Goal: Find specific page/section

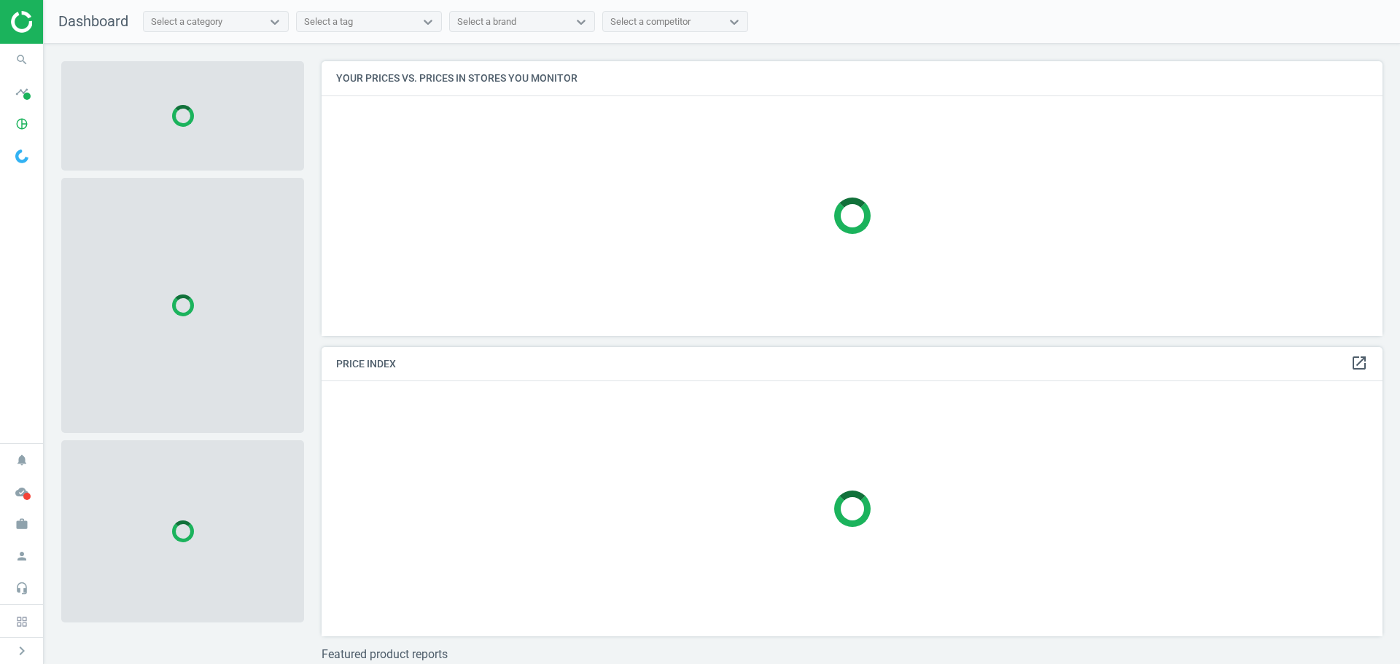
scroll to position [297, 1073]
click at [35, 61] on span "search" at bounding box center [22, 60] width 44 height 32
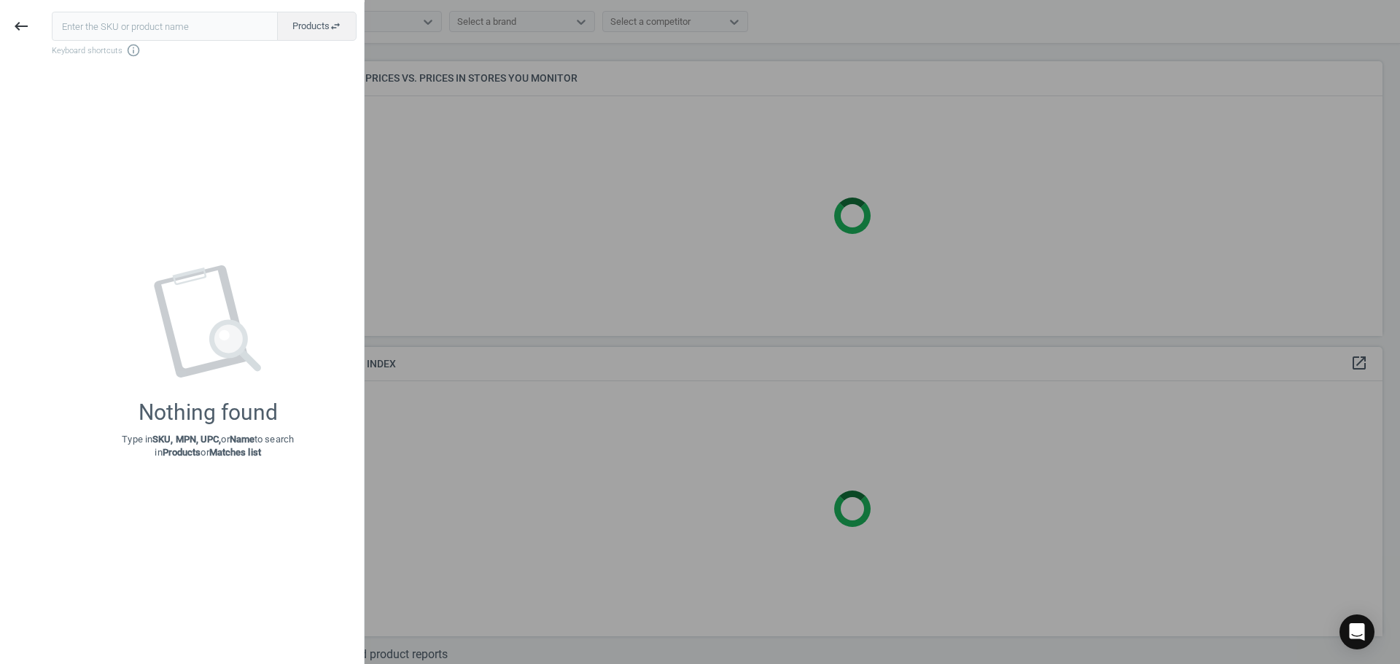
click at [104, 37] on input "text" at bounding box center [165, 26] width 226 height 29
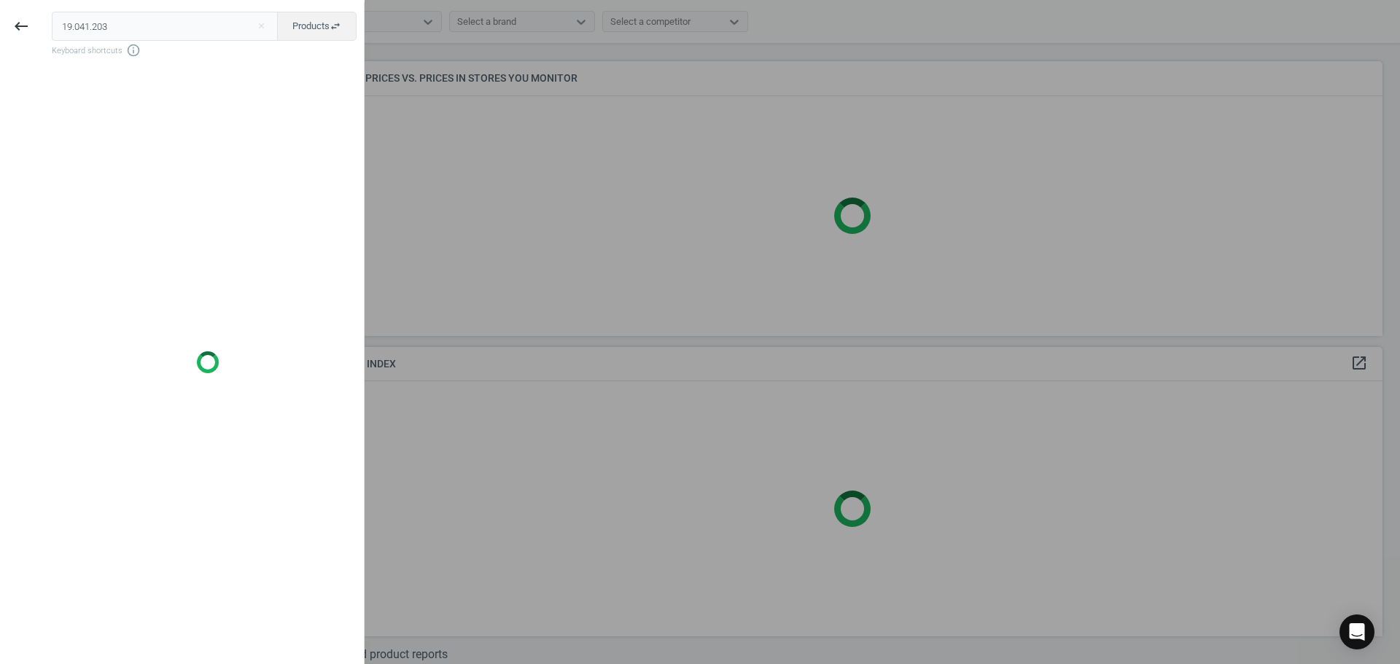
click at [93, 26] on input "19.041.203" at bounding box center [165, 26] width 227 height 29
type input "19041203"
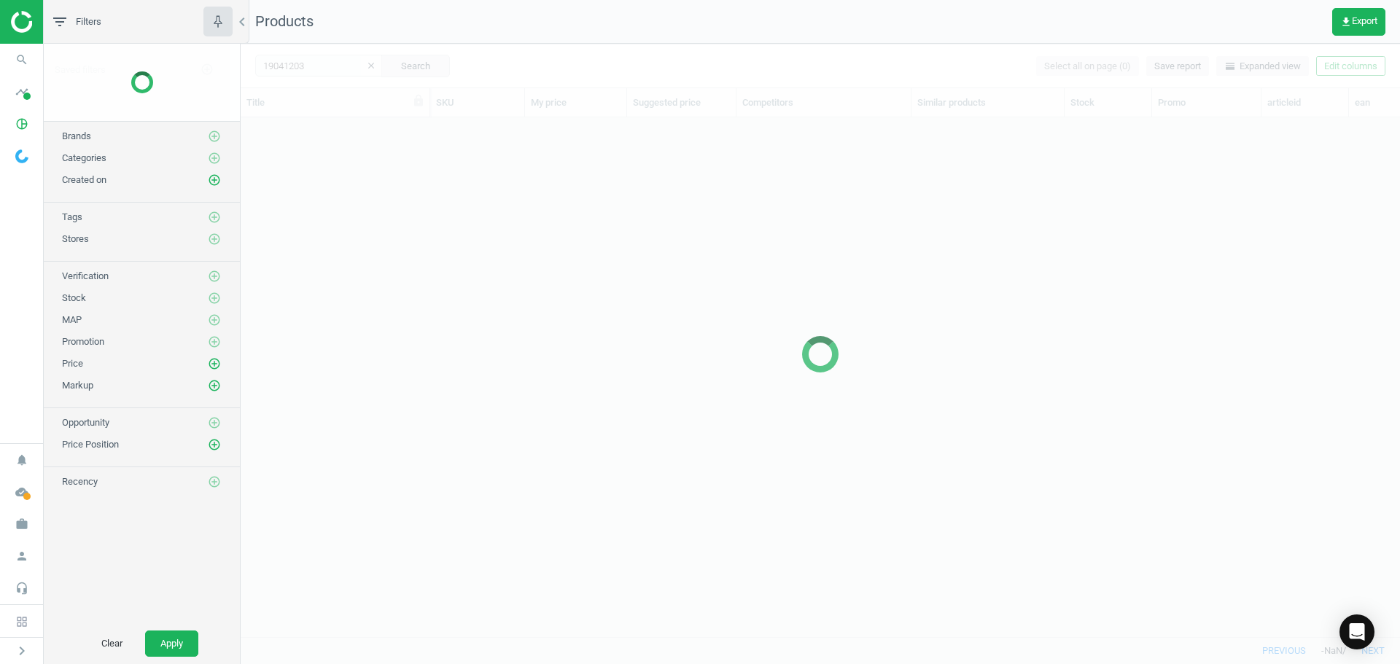
scroll to position [497, 1149]
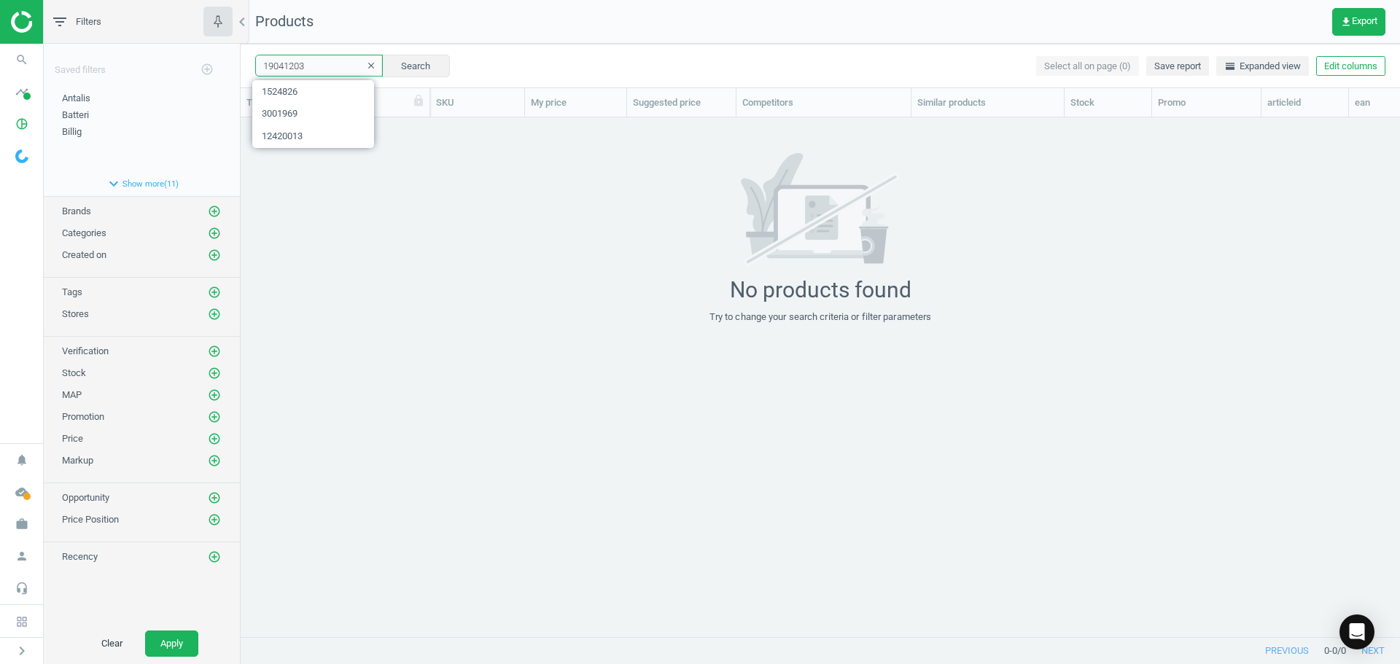
click at [324, 66] on input "19041203" at bounding box center [319, 66] width 128 height 22
drag, startPoint x: 299, startPoint y: 69, endPoint x: 248, endPoint y: 58, distance: 52.2
click at [248, 58] on div "19041203 clear Search Select all on page (0) Save report horizontal_split Expan…" at bounding box center [821, 66] width 1160 height 44
paste input "21013039"
type input "21013039"
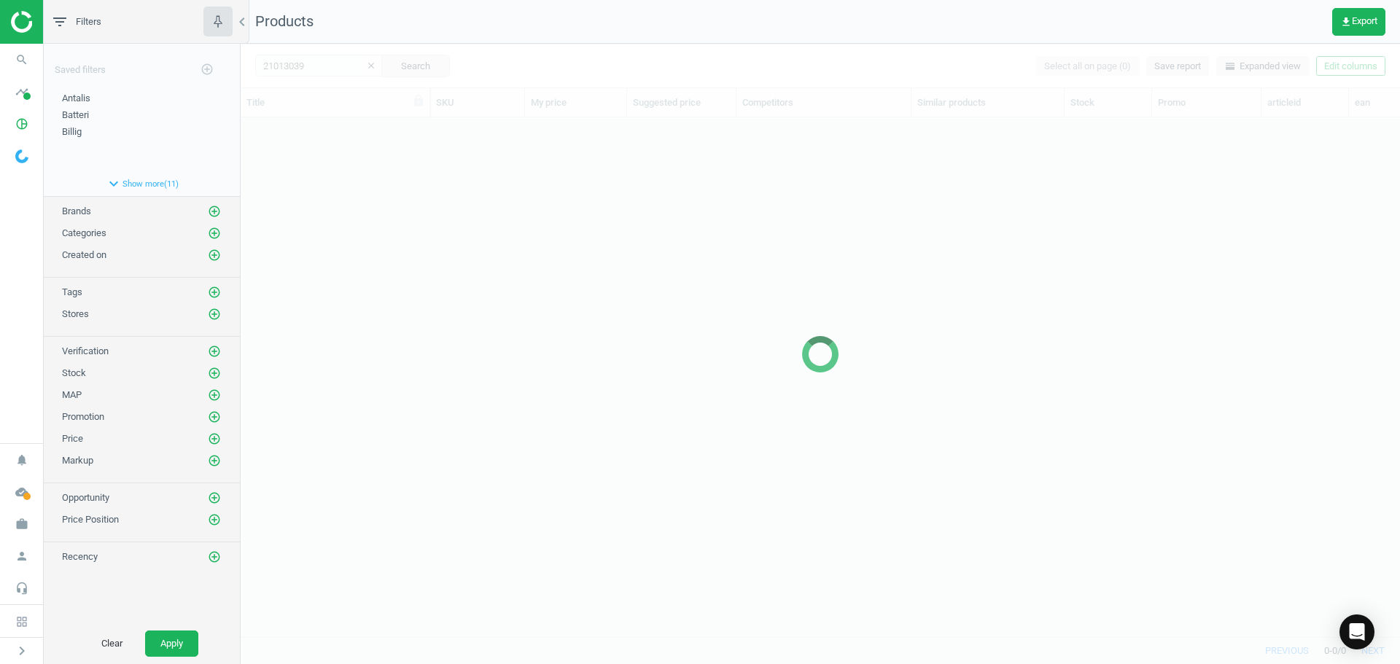
click at [342, 228] on div at bounding box center [821, 354] width 1160 height 621
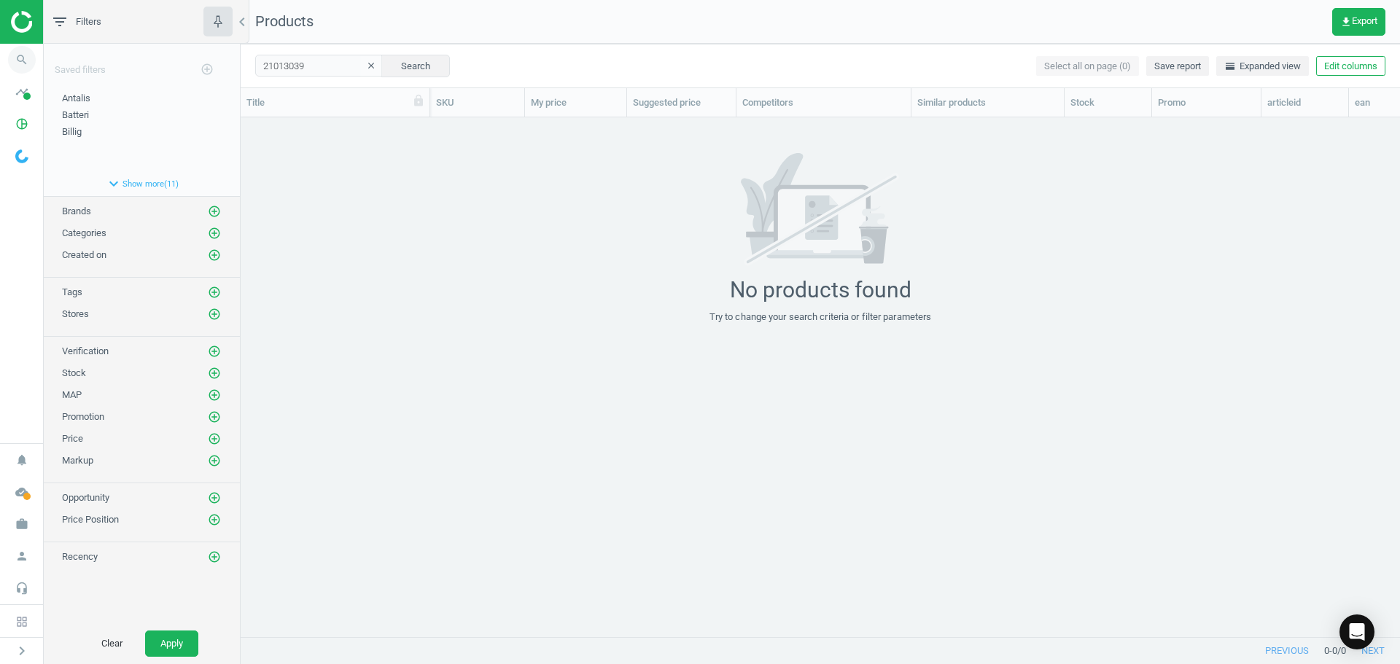
click at [18, 60] on icon "search" at bounding box center [22, 60] width 28 height 28
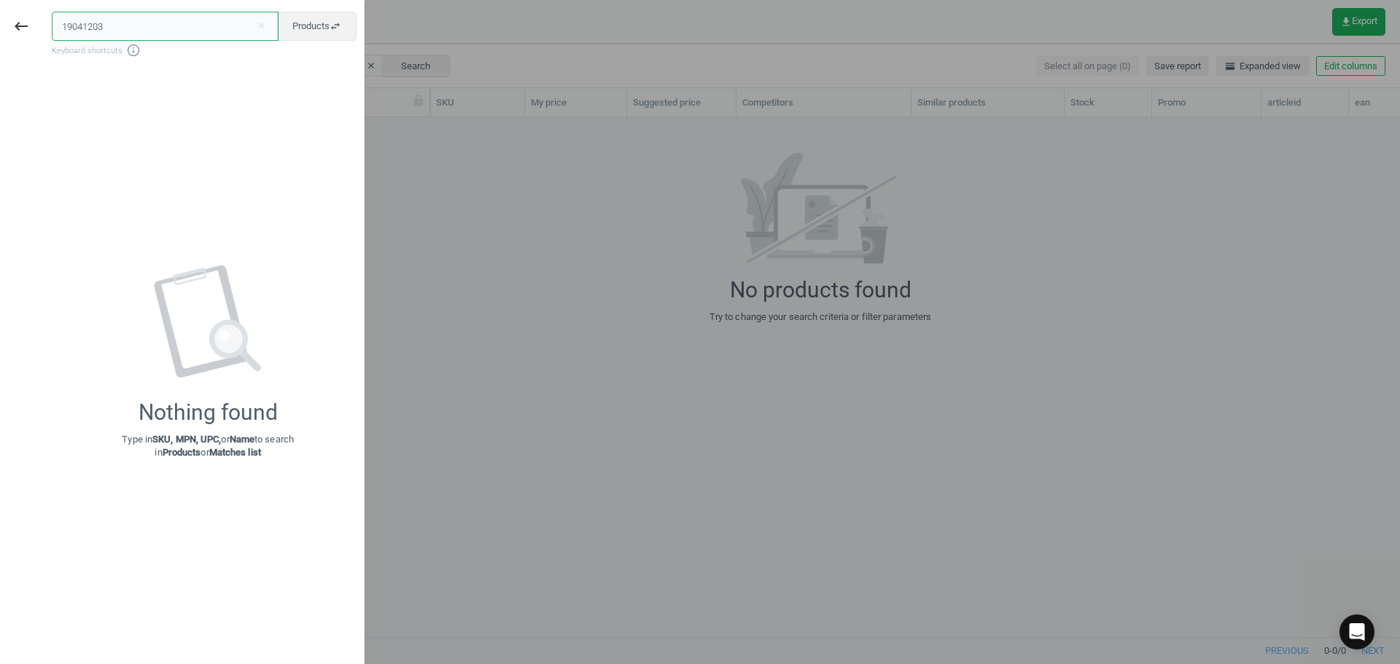
drag, startPoint x: 141, startPoint y: 28, endPoint x: 1, endPoint y: 34, distance: 140.9
click at [1, 34] on div "keyboard_backspace 19041203 close Products swap_horiz Keyboard shortcuts info_o…" at bounding box center [182, 334] width 365 height 664
paste input "2794027"
type input "2794027"
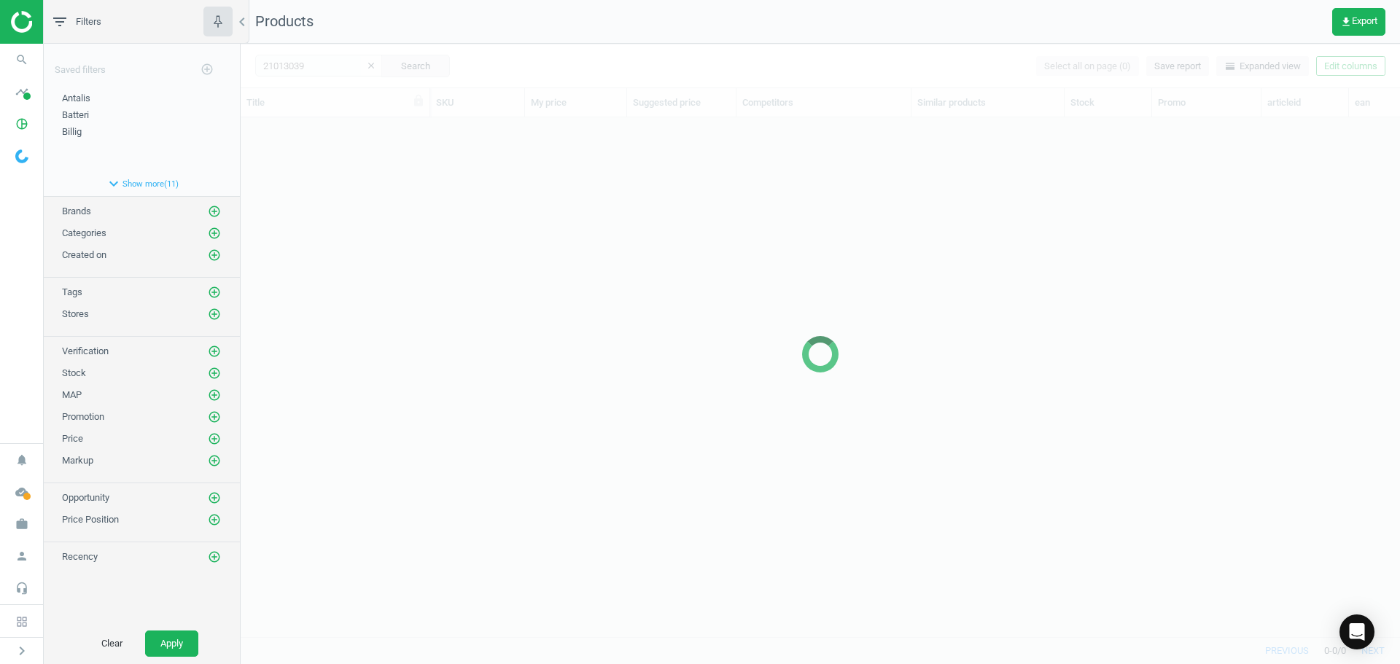
click at [346, 190] on div at bounding box center [821, 354] width 1160 height 621
click at [322, 175] on div at bounding box center [821, 354] width 1160 height 621
